Goal: Obtain resource: Obtain resource

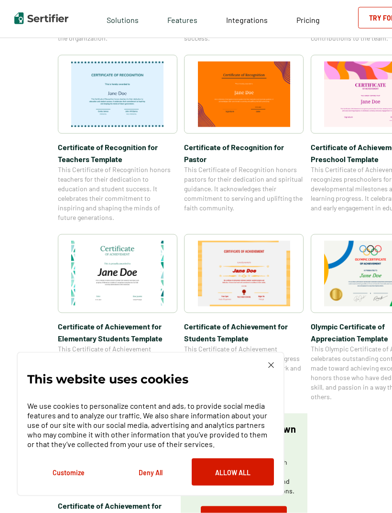
scroll to position [482, 0]
click at [340, 284] on img at bounding box center [370, 272] width 93 height 65
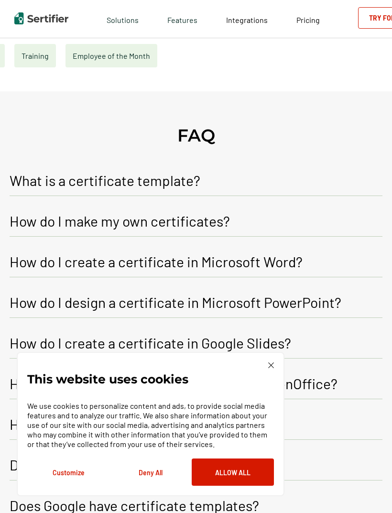
scroll to position [504, 0]
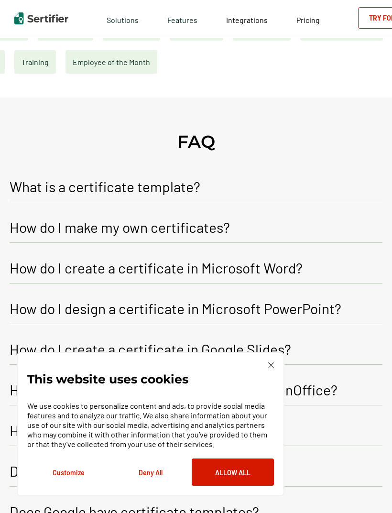
click at [268, 366] on img at bounding box center [271, 365] width 6 height 6
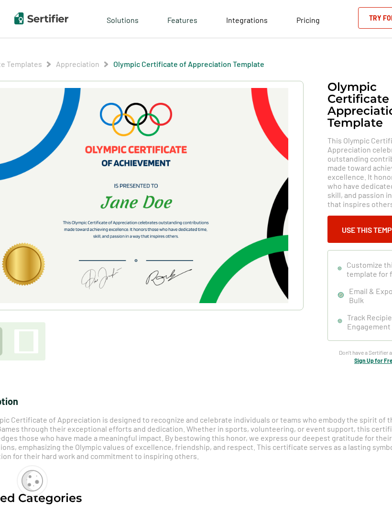
scroll to position [0, 0]
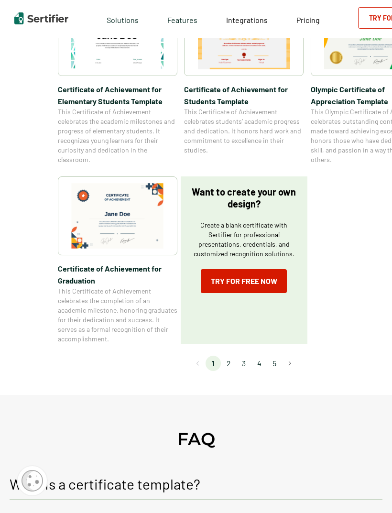
scroll to position [714, 0]
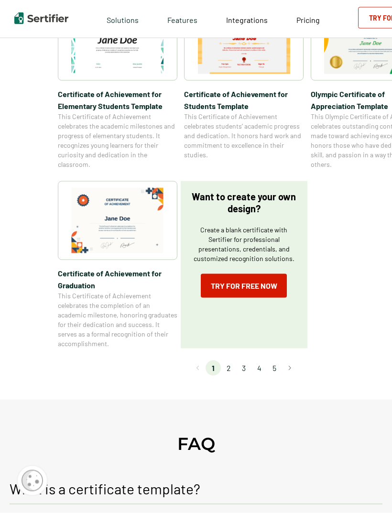
click at [231, 369] on li "2" at bounding box center [228, 367] width 15 height 15
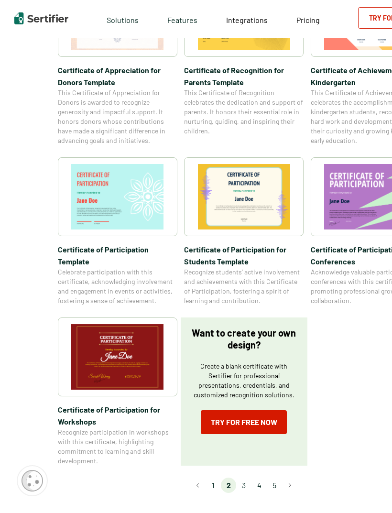
scroll to position [612, 0]
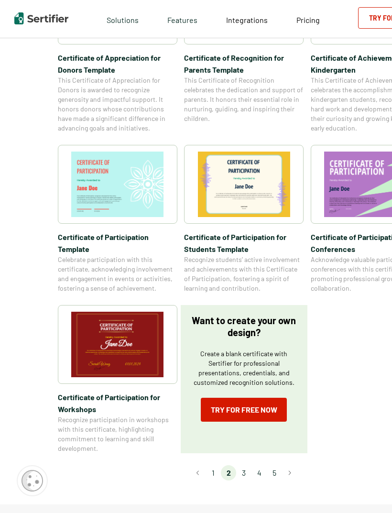
click at [245, 465] on li "3" at bounding box center [243, 472] width 15 height 15
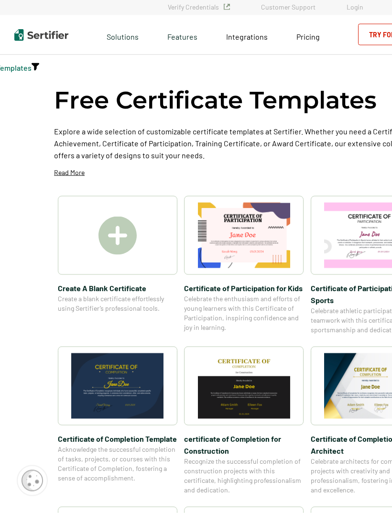
scroll to position [2, 0]
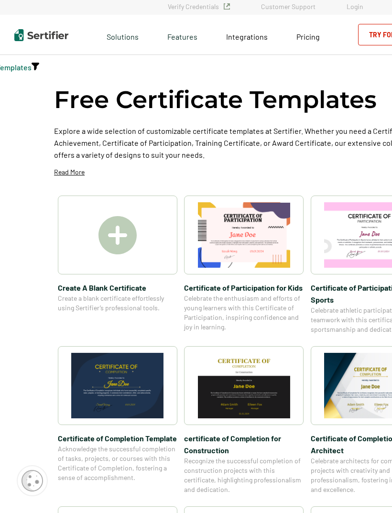
click at [114, 232] on img at bounding box center [117, 235] width 38 height 38
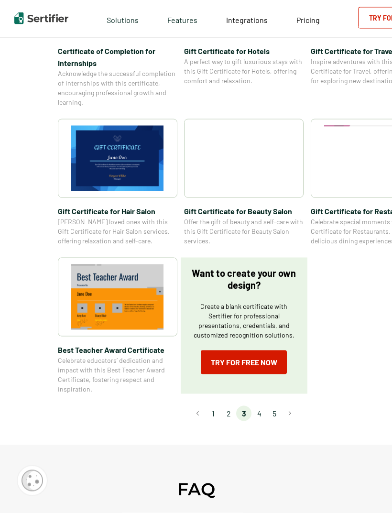
scroll to position [556, 0]
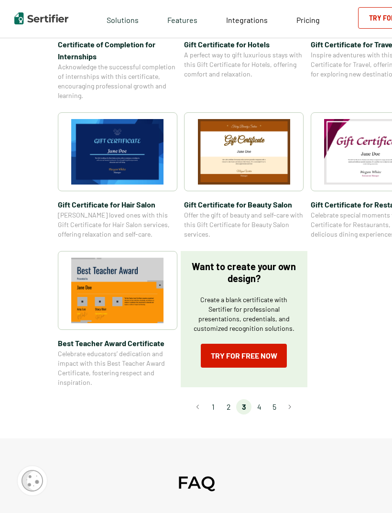
click at [263, 406] on li "4" at bounding box center [258, 406] width 15 height 15
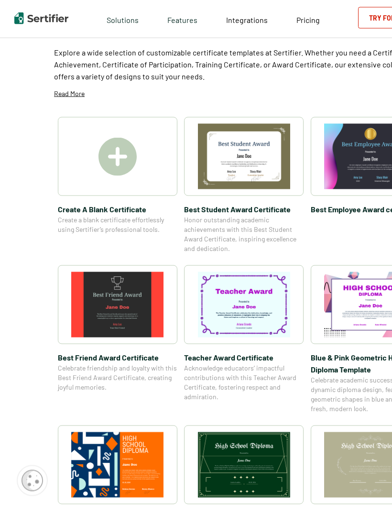
scroll to position [0, 0]
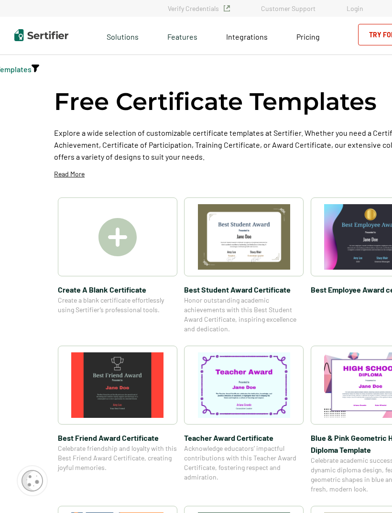
click at [376, 378] on img at bounding box center [370, 384] width 93 height 65
